Goal: Navigation & Orientation: Find specific page/section

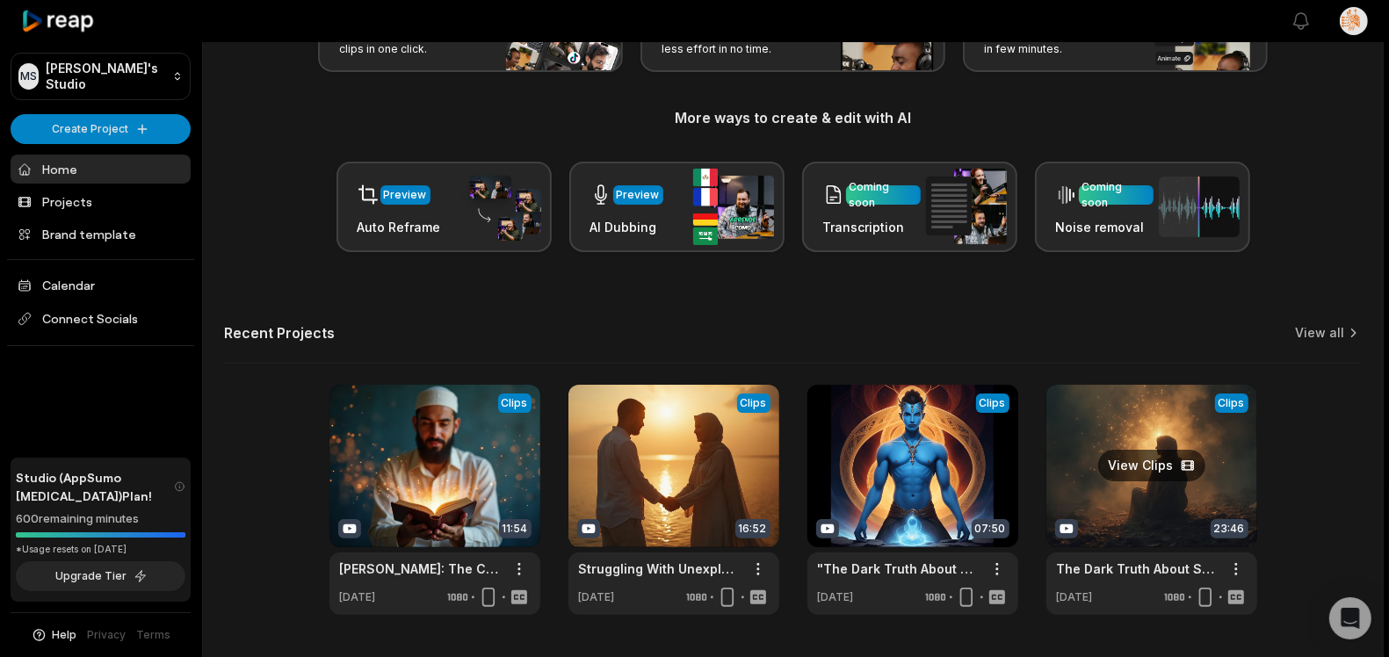
click at [1103, 512] on link at bounding box center [1152, 500] width 211 height 230
